Goal: Information Seeking & Learning: Learn about a topic

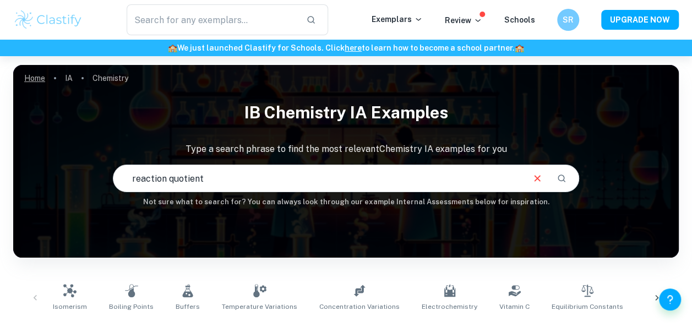
click at [42, 77] on link "Home" at bounding box center [34, 77] width 21 height 15
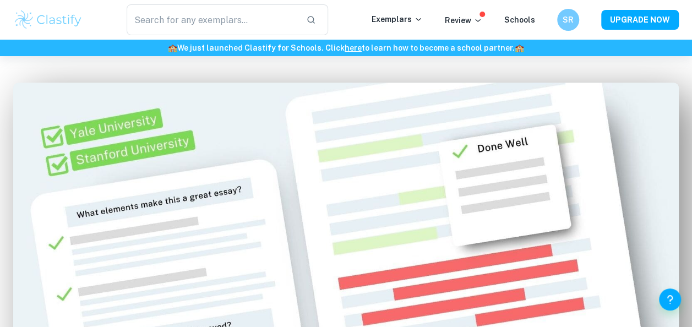
scroll to position [521, 0]
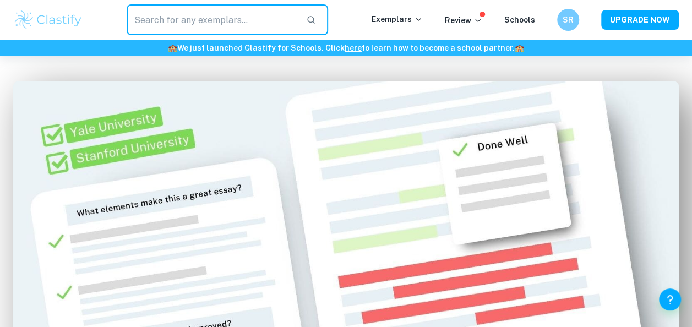
click at [256, 23] on input "text" at bounding box center [212, 19] width 171 height 31
type input "film ee"
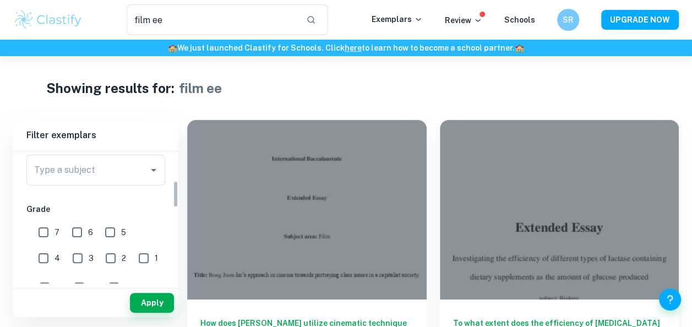
scroll to position [142, 0]
click at [114, 177] on input "Type a subject" at bounding box center [87, 170] width 112 height 21
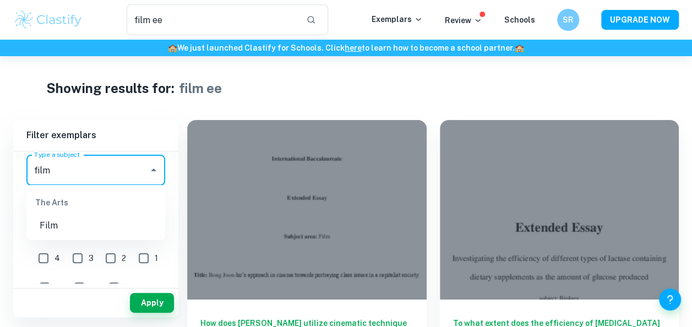
click at [90, 232] on li "Film" at bounding box center [95, 226] width 139 height 20
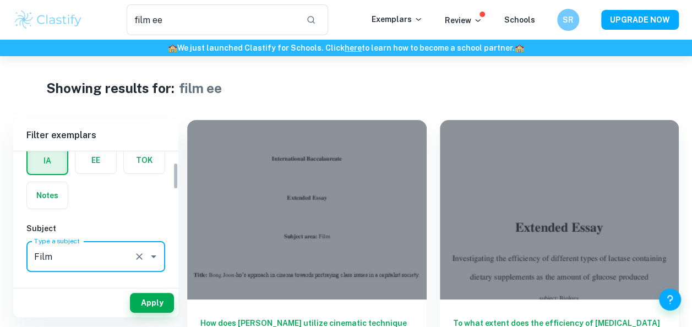
scroll to position [55, 0]
type input "Film"
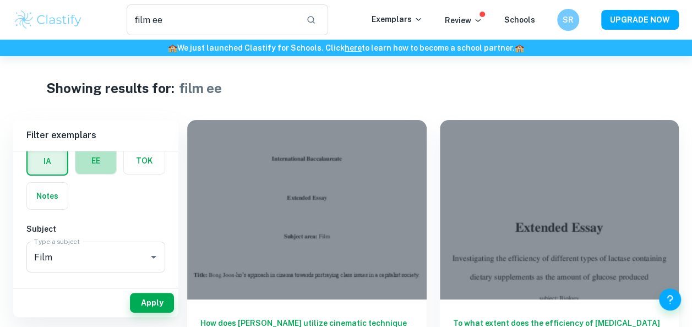
click at [100, 161] on label "button" at bounding box center [95, 161] width 41 height 26
click at [0, 0] on input "radio" at bounding box center [0, 0] width 0 height 0
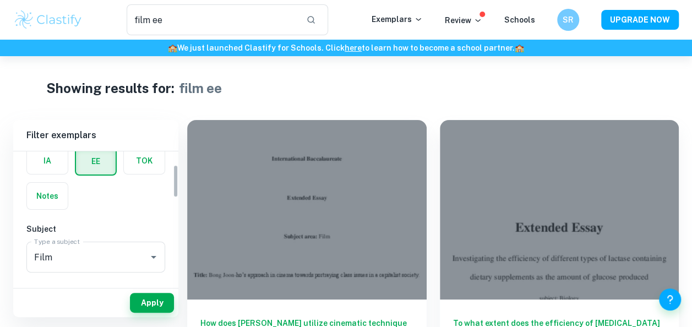
scroll to position [54, 0]
click at [154, 295] on button "Apply" at bounding box center [152, 303] width 44 height 20
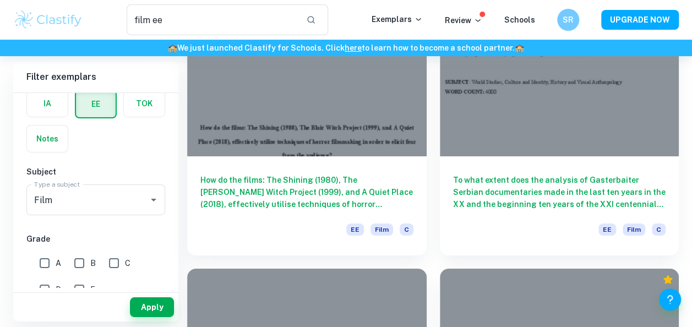
scroll to position [1895, 0]
